Goal: Information Seeking & Learning: Learn about a topic

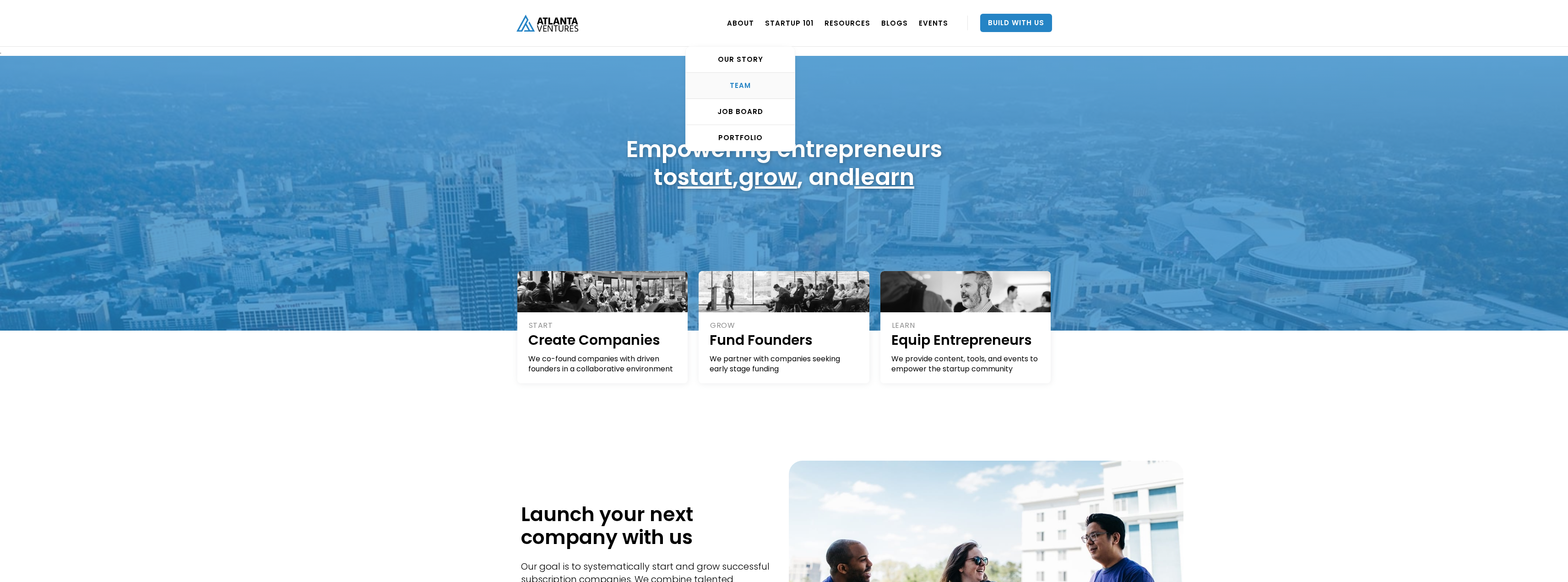
click at [754, 81] on div "TEAM" at bounding box center [740, 85] width 109 height 9
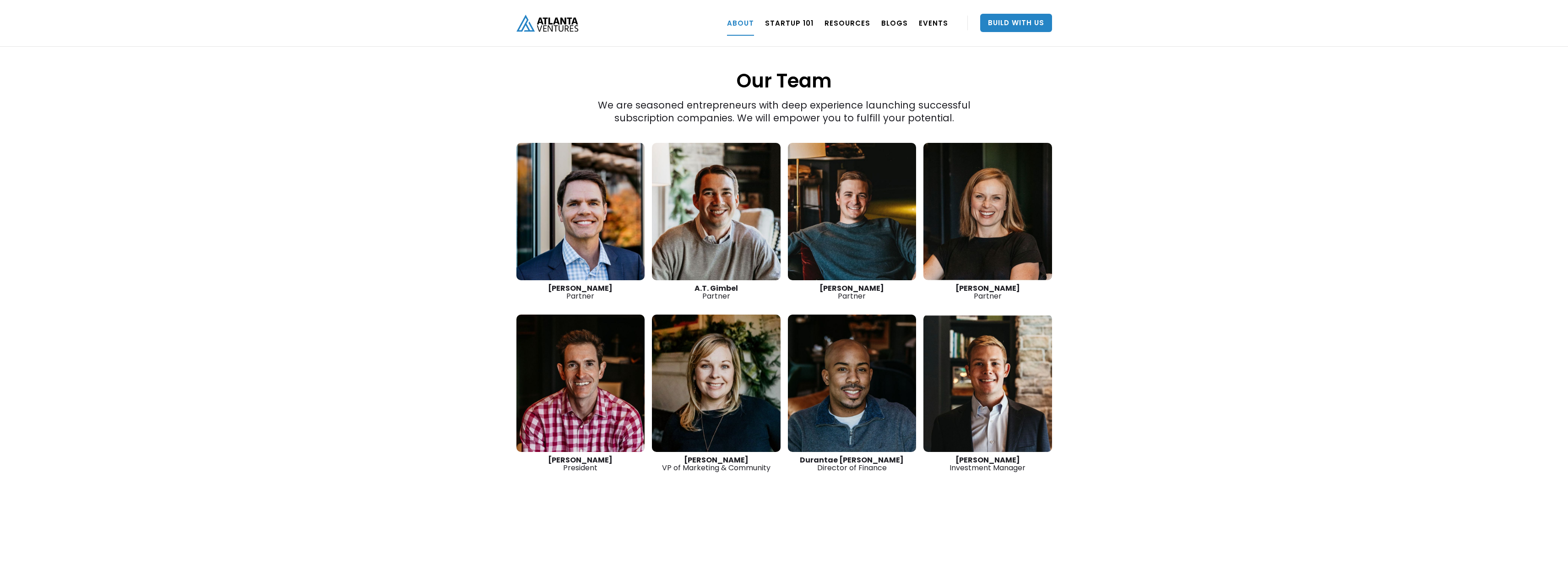
scroll to position [1248, 0]
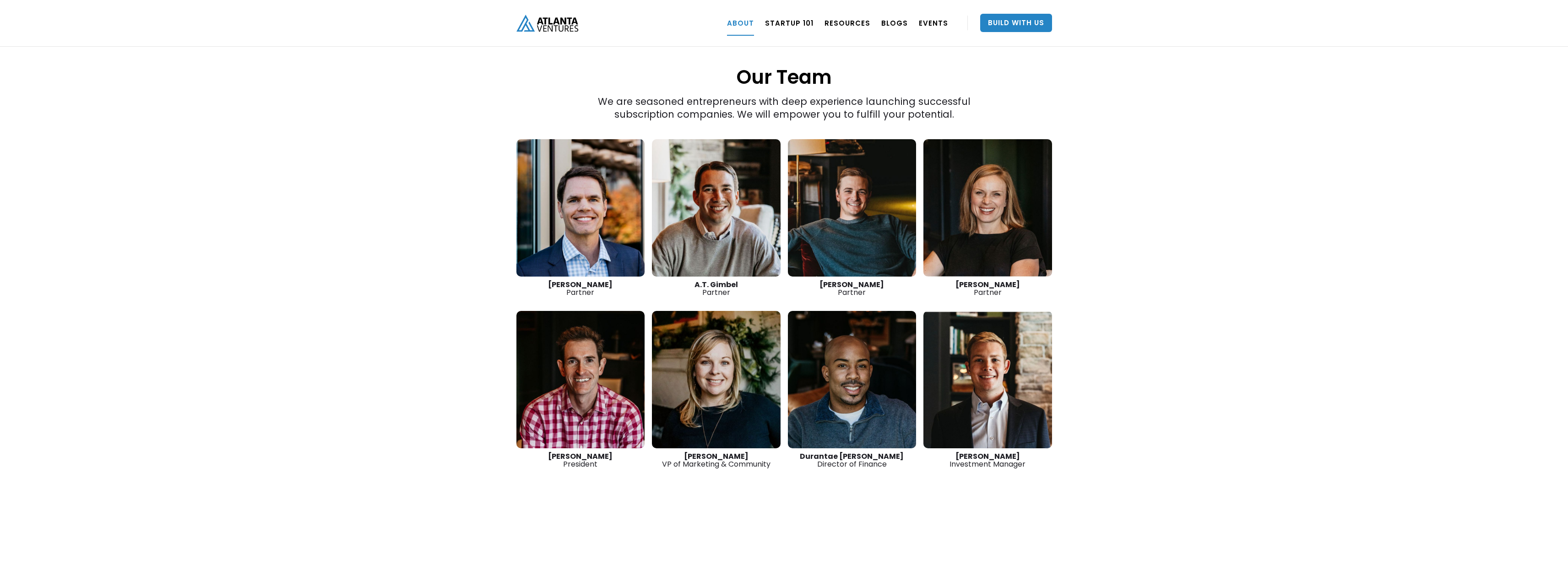
click at [549, 191] on link at bounding box center [580, 208] width 128 height 138
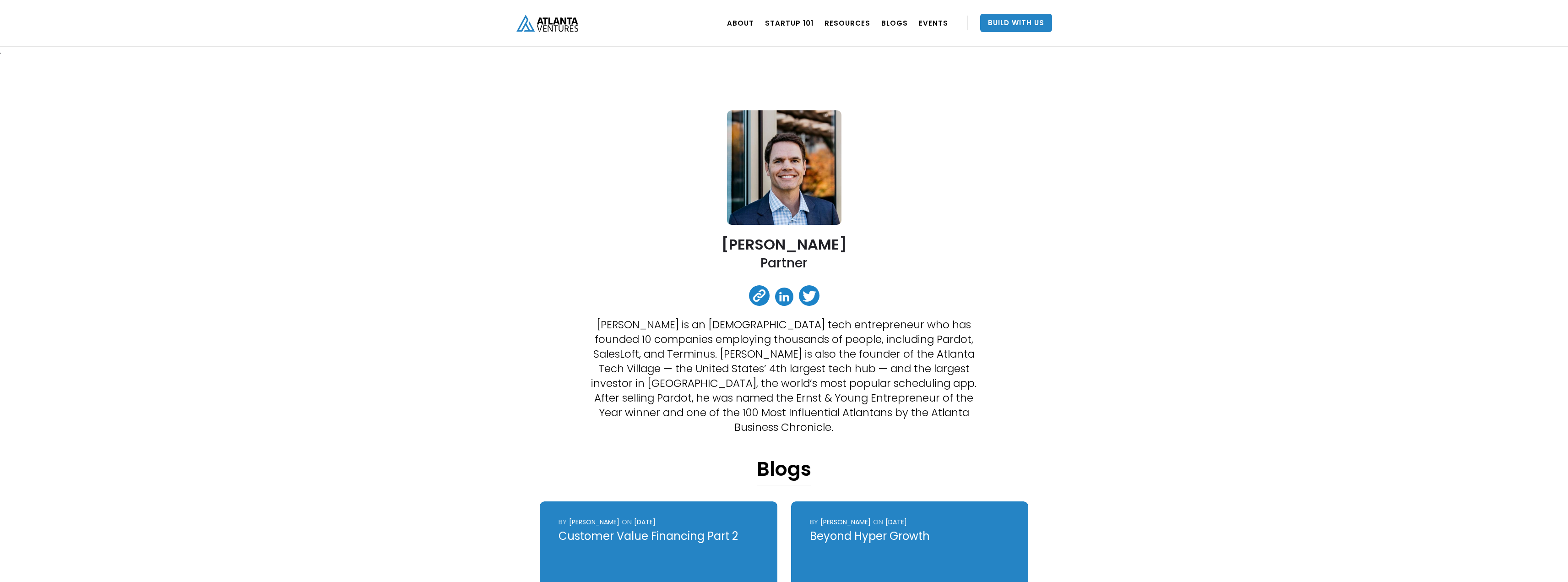
click at [819, 189] on img at bounding box center [784, 167] width 114 height 114
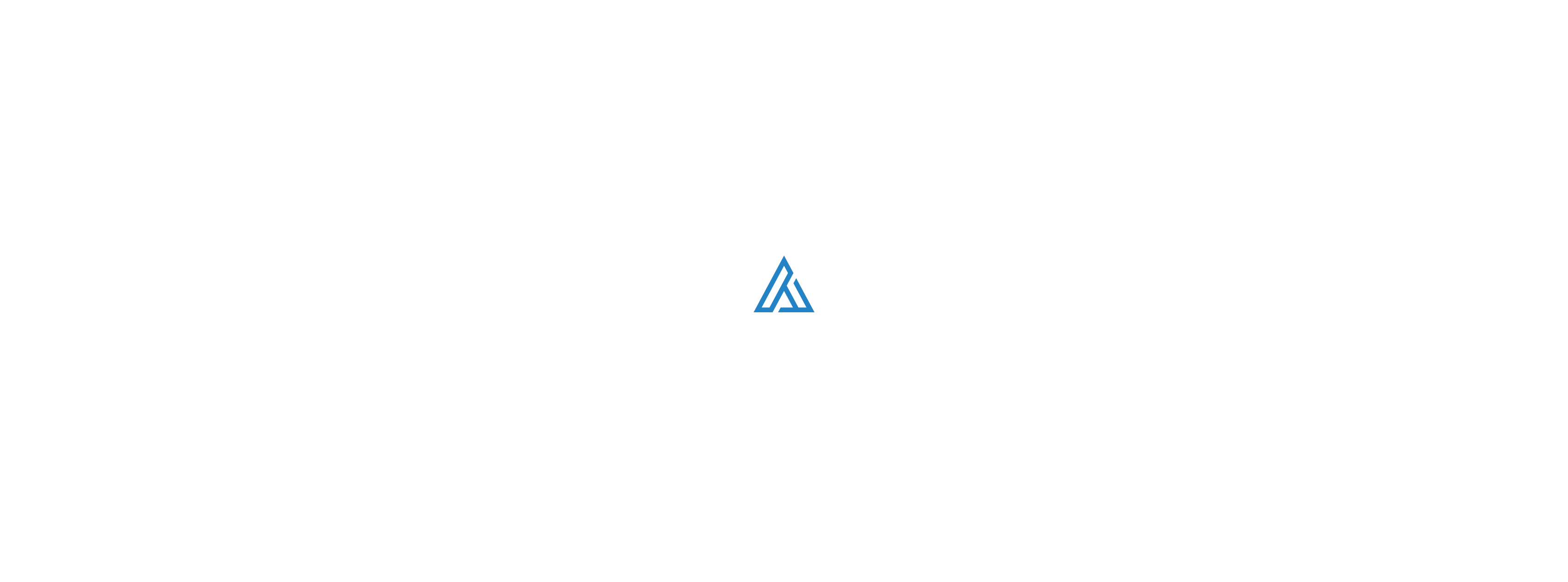
scroll to position [1248, 0]
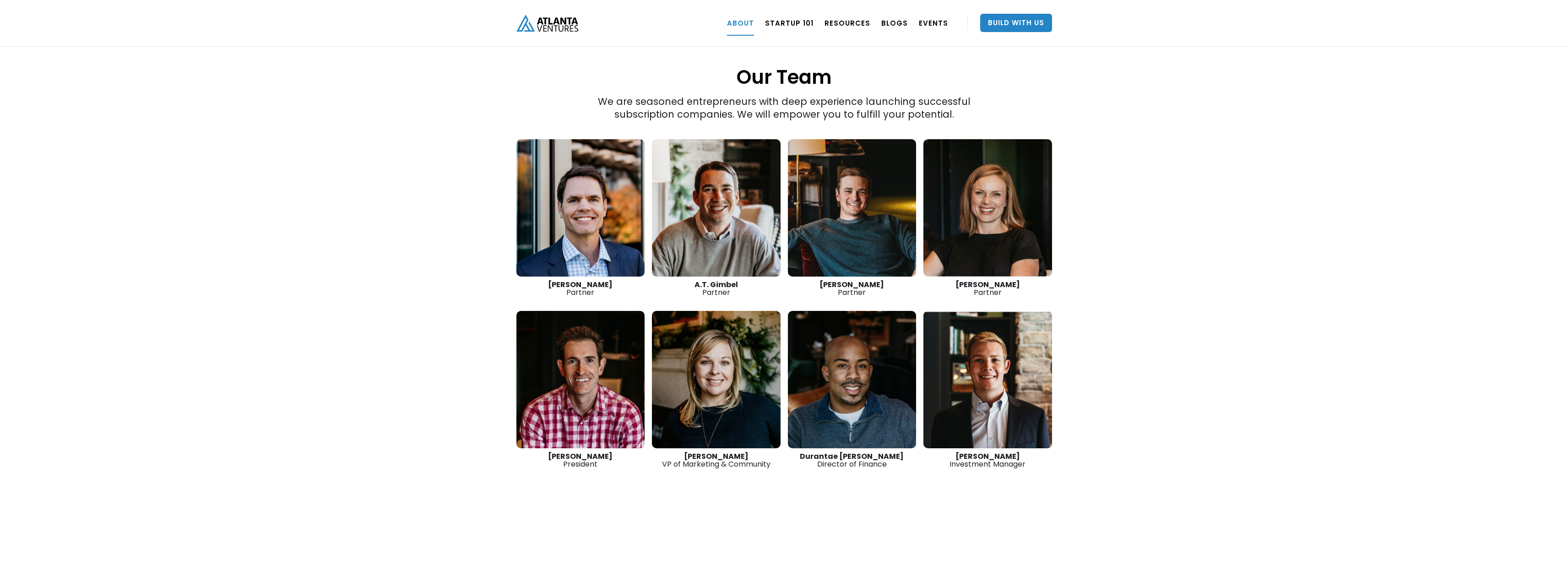
click at [736, 175] on link at bounding box center [716, 208] width 128 height 138
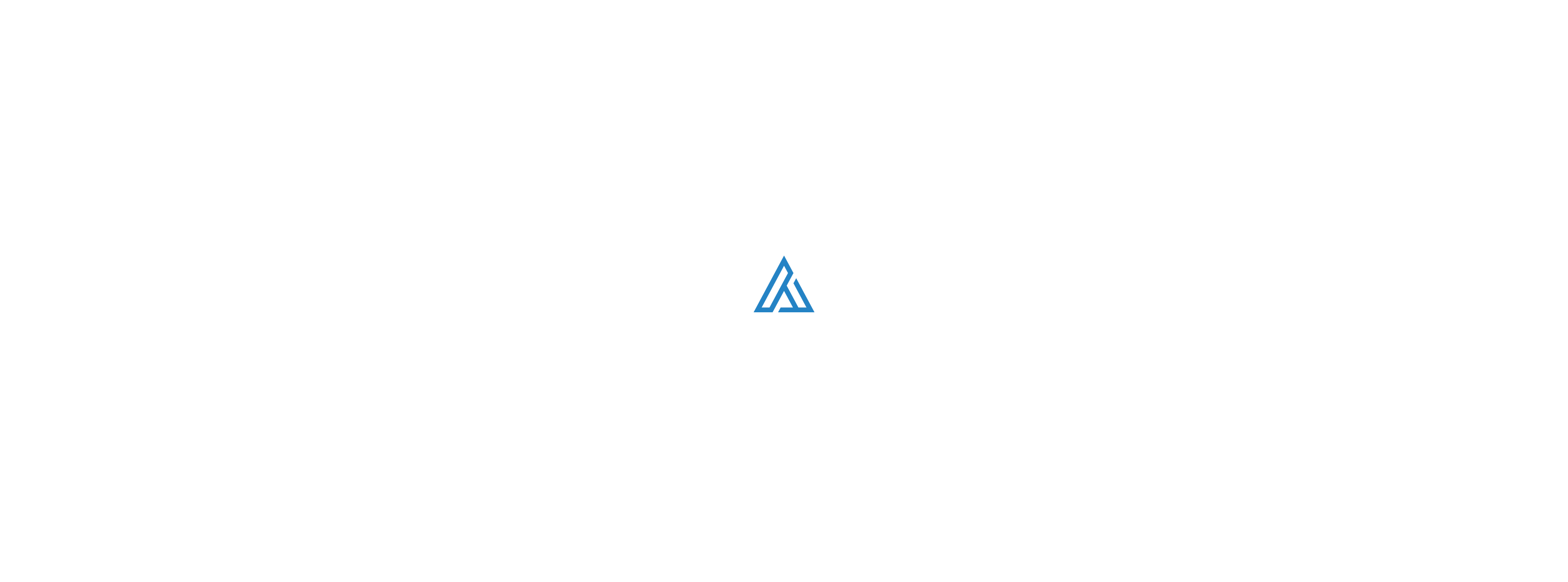
scroll to position [1248, 0]
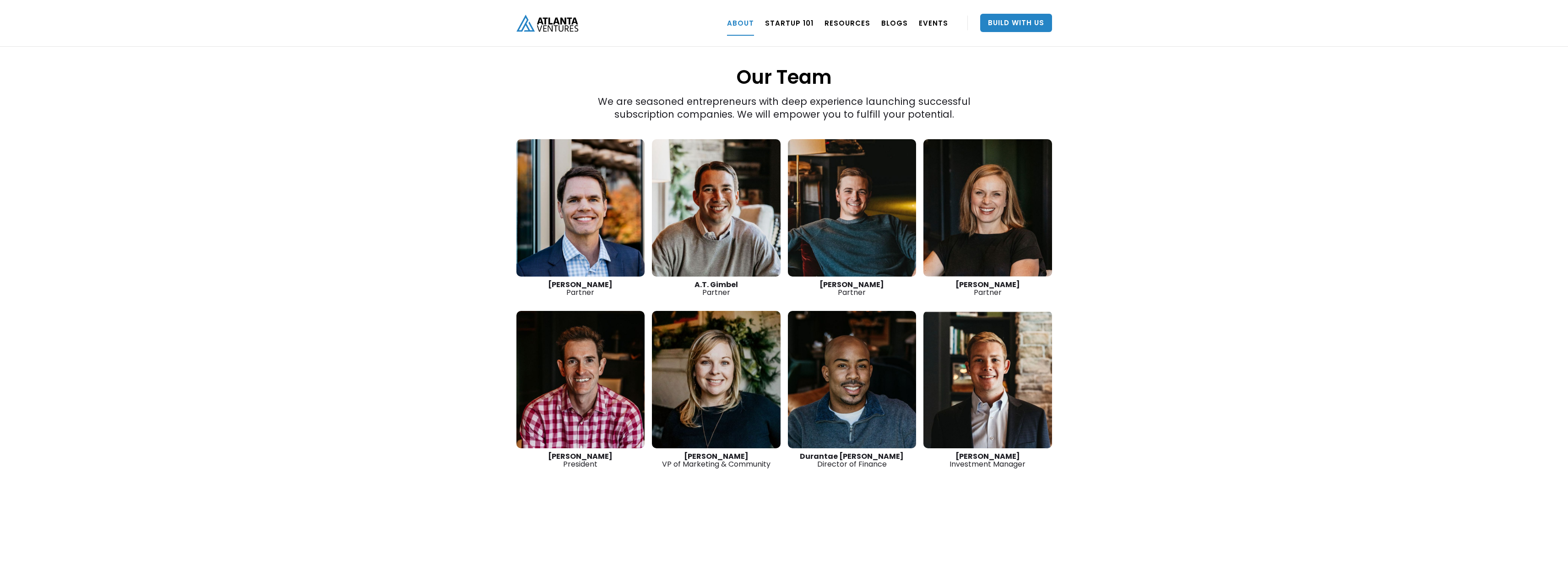
click at [839, 168] on link at bounding box center [852, 208] width 128 height 138
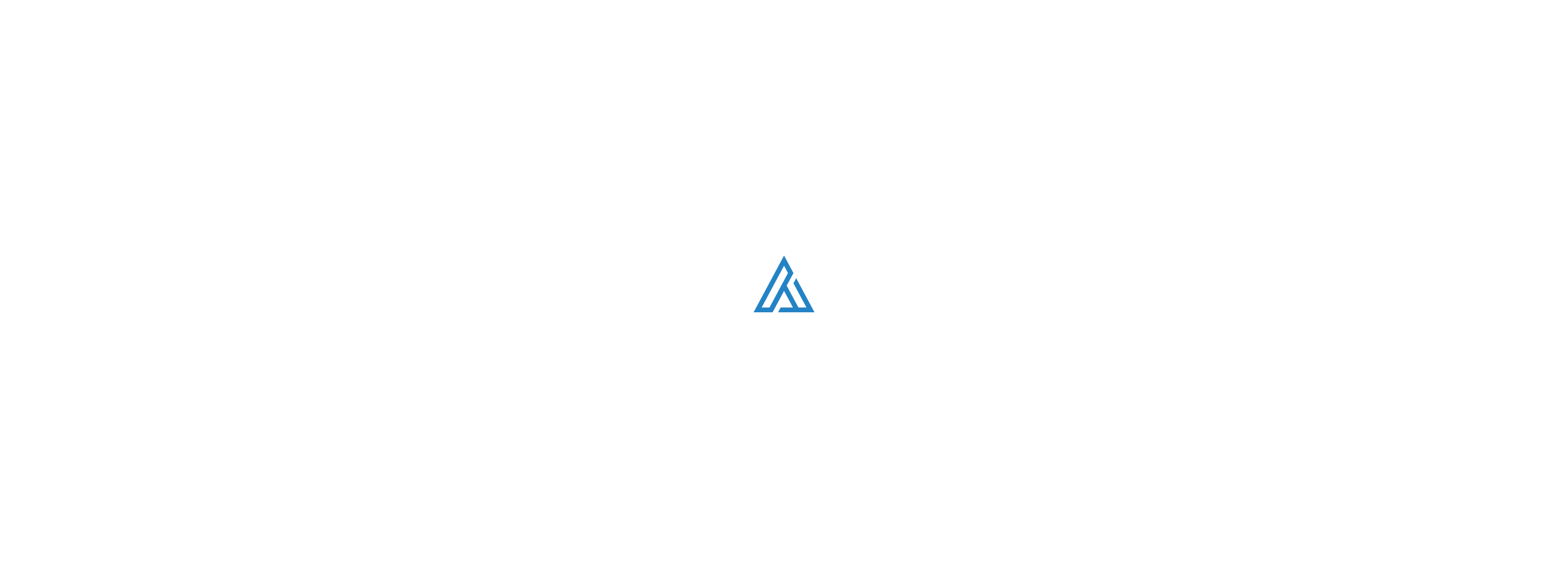
scroll to position [1248, 0]
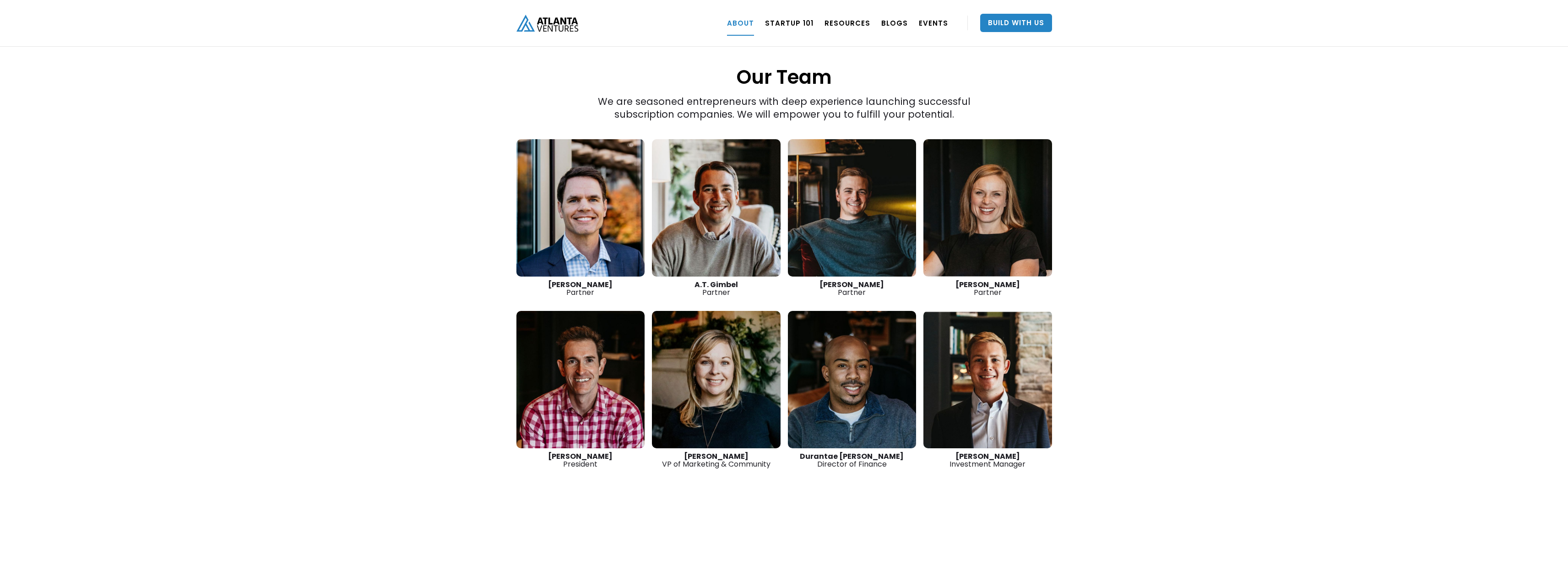
click at [947, 169] on link at bounding box center [987, 208] width 128 height 138
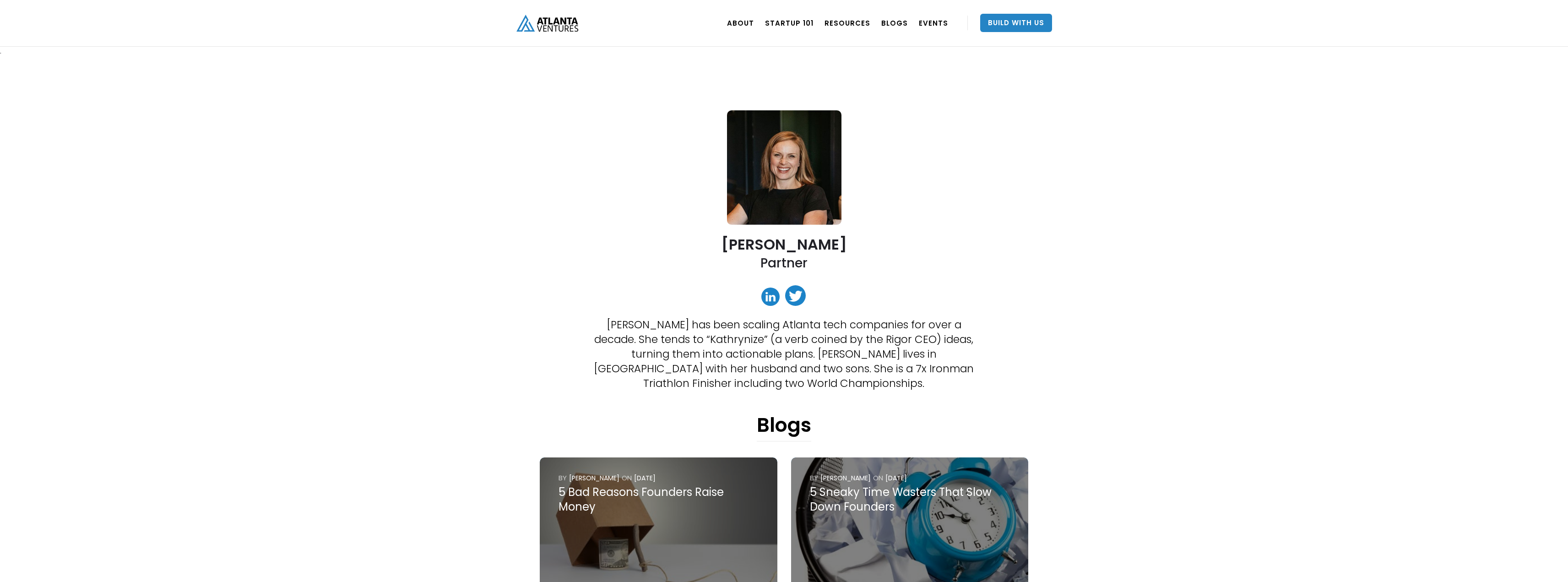
click at [803, 153] on img at bounding box center [784, 167] width 114 height 114
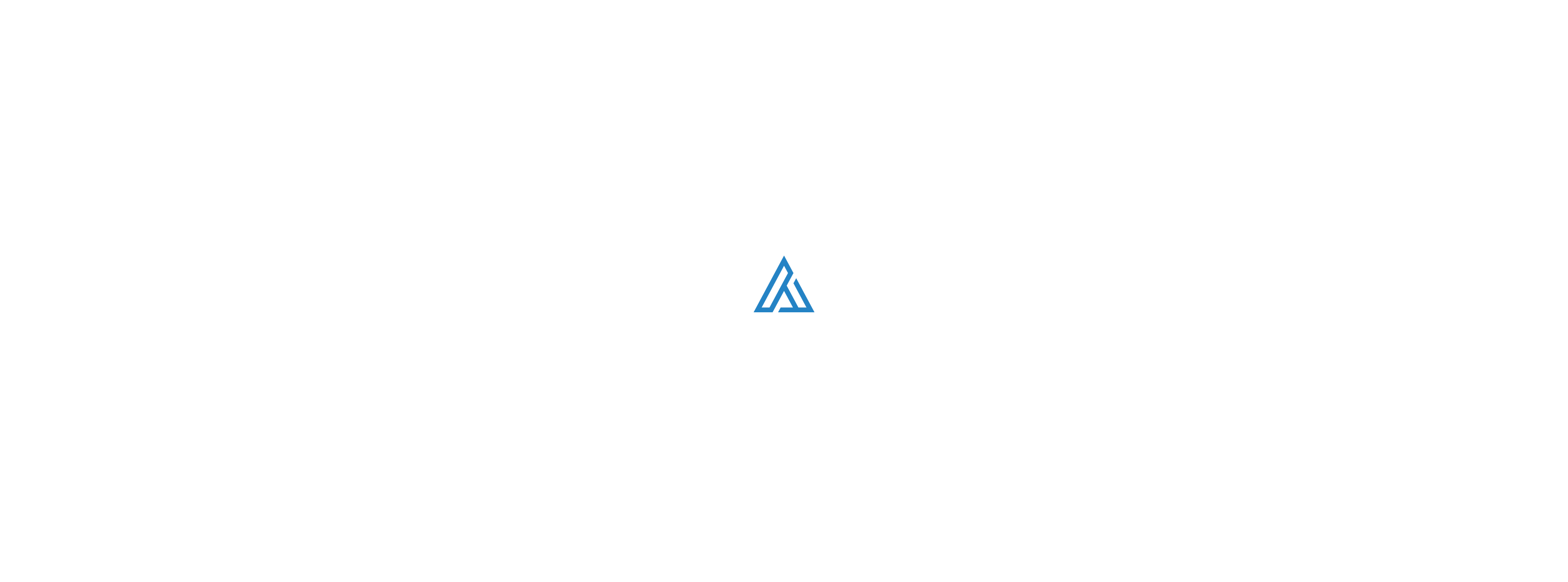
scroll to position [1248, 0]
